Goal: Check status: Check status

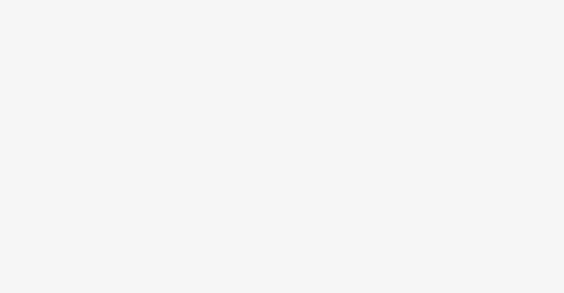
click at [269, 84] on body at bounding box center [282, 146] width 564 height 293
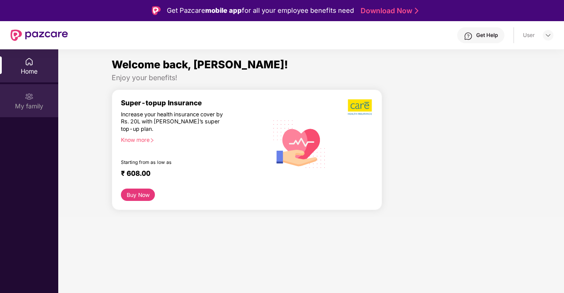
click at [34, 101] on div "My family" at bounding box center [29, 100] width 58 height 33
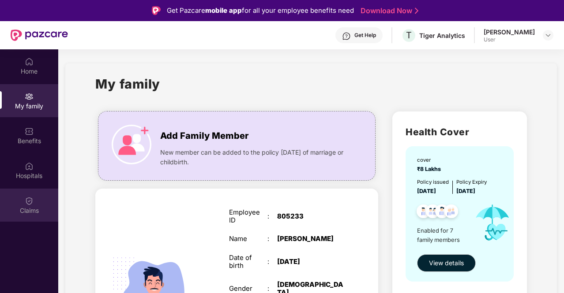
click at [35, 197] on div "Claims" at bounding box center [29, 205] width 58 height 33
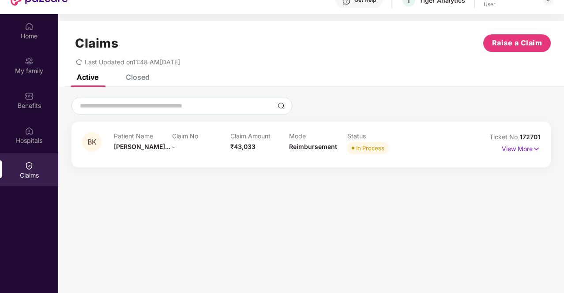
scroll to position [36, 0]
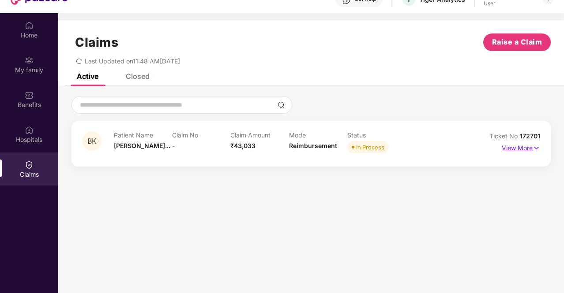
click at [513, 146] on p "View More" at bounding box center [521, 147] width 38 height 12
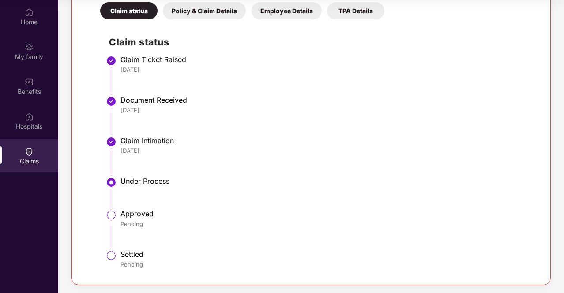
scroll to position [0, 0]
